Goal: Transaction & Acquisition: Purchase product/service

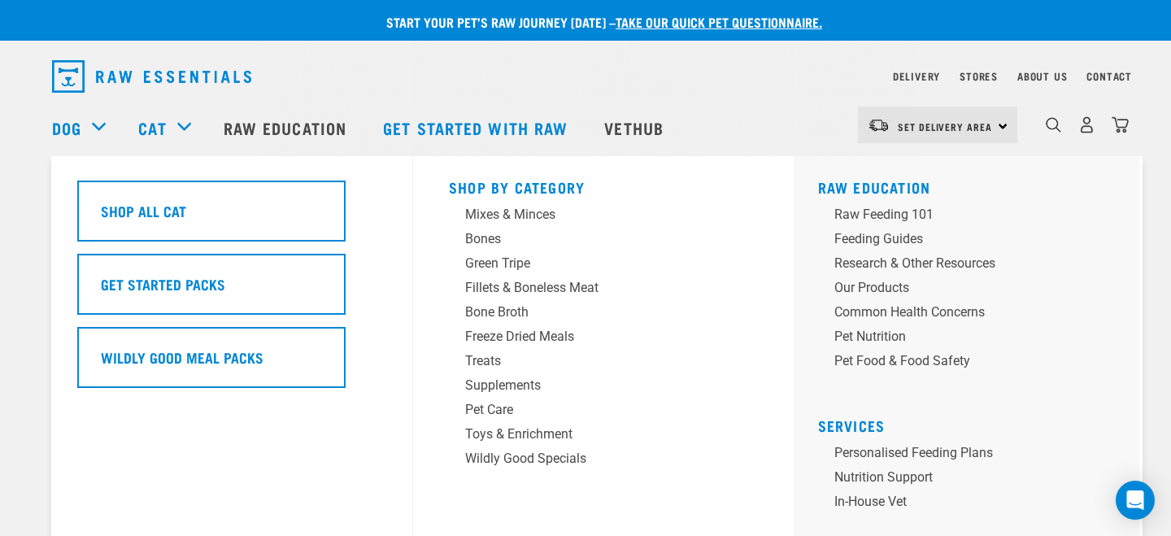
click at [191, 124] on div "Cat" at bounding box center [172, 127] width 68 height 65
click at [523, 219] on div "Mixes & Minces" at bounding box center [592, 215] width 254 height 20
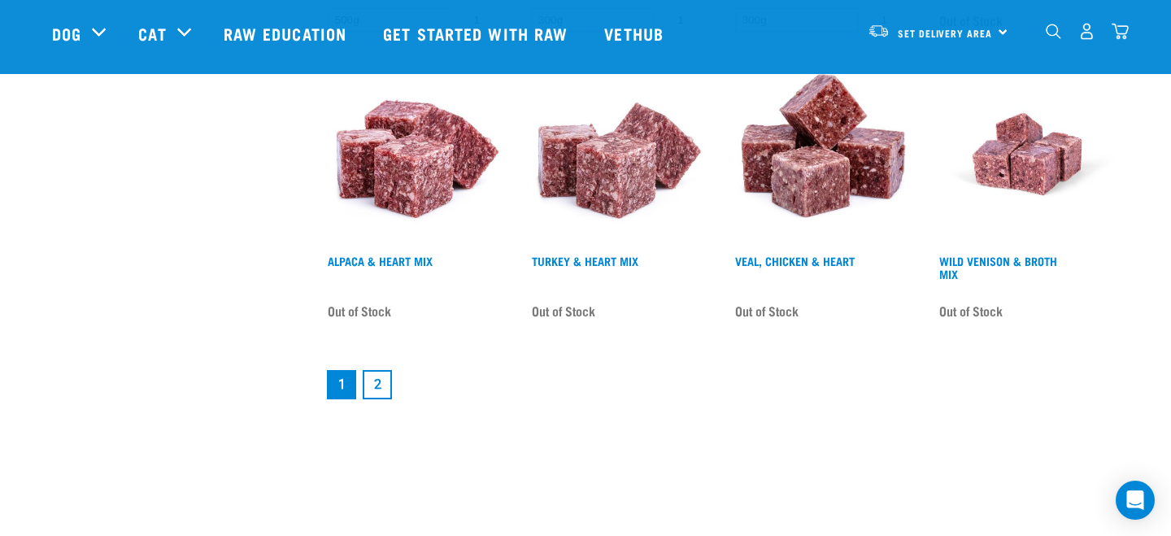
scroll to position [2218, 0]
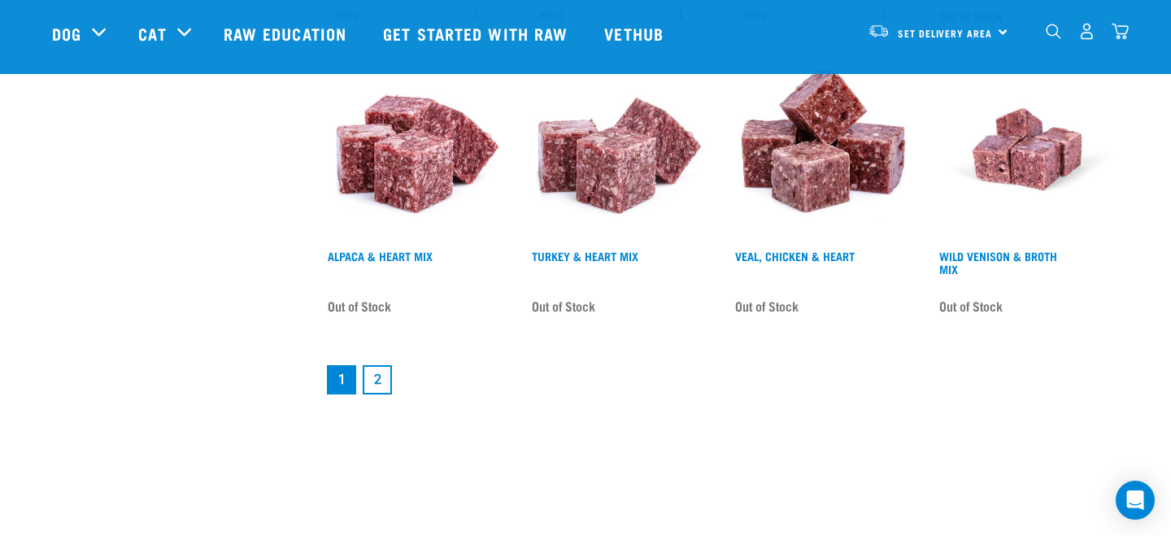
click at [381, 378] on link "2" at bounding box center [377, 379] width 29 height 29
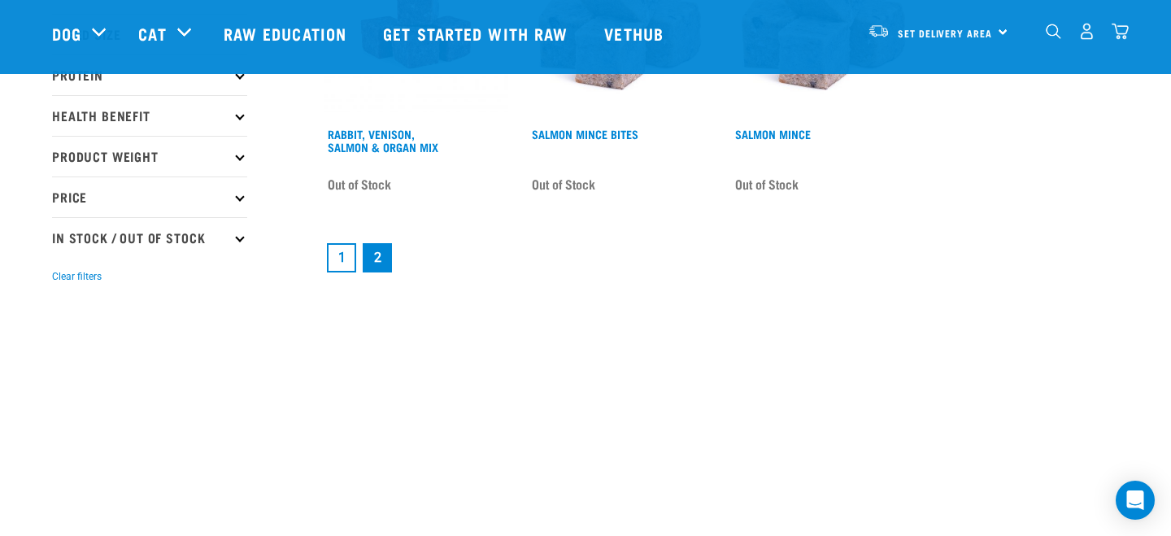
scroll to position [334, 0]
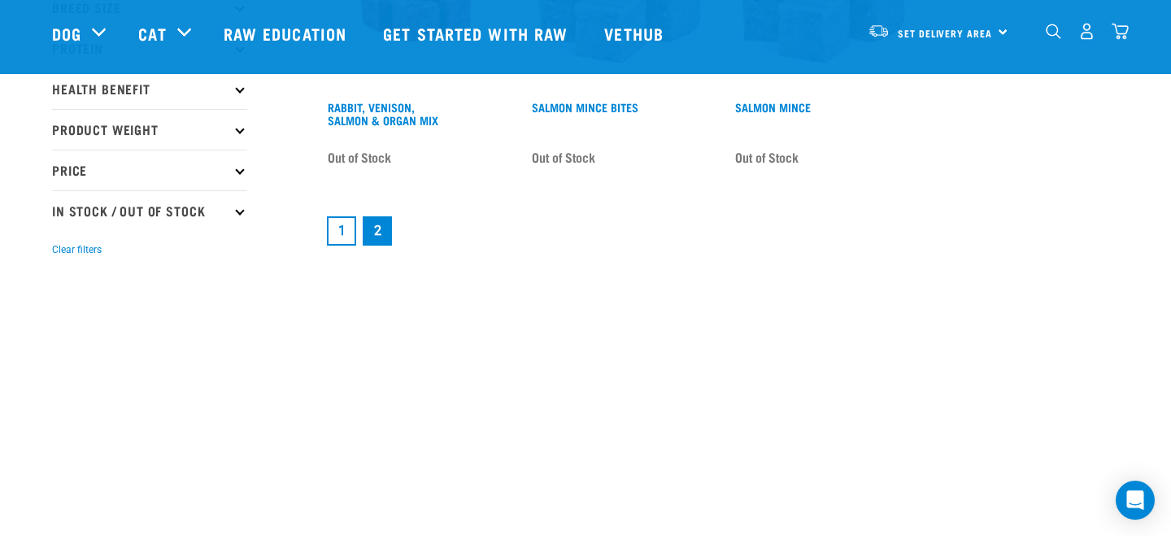
click at [341, 232] on link "1" at bounding box center [341, 230] width 29 height 29
